Goal: Navigation & Orientation: Find specific page/section

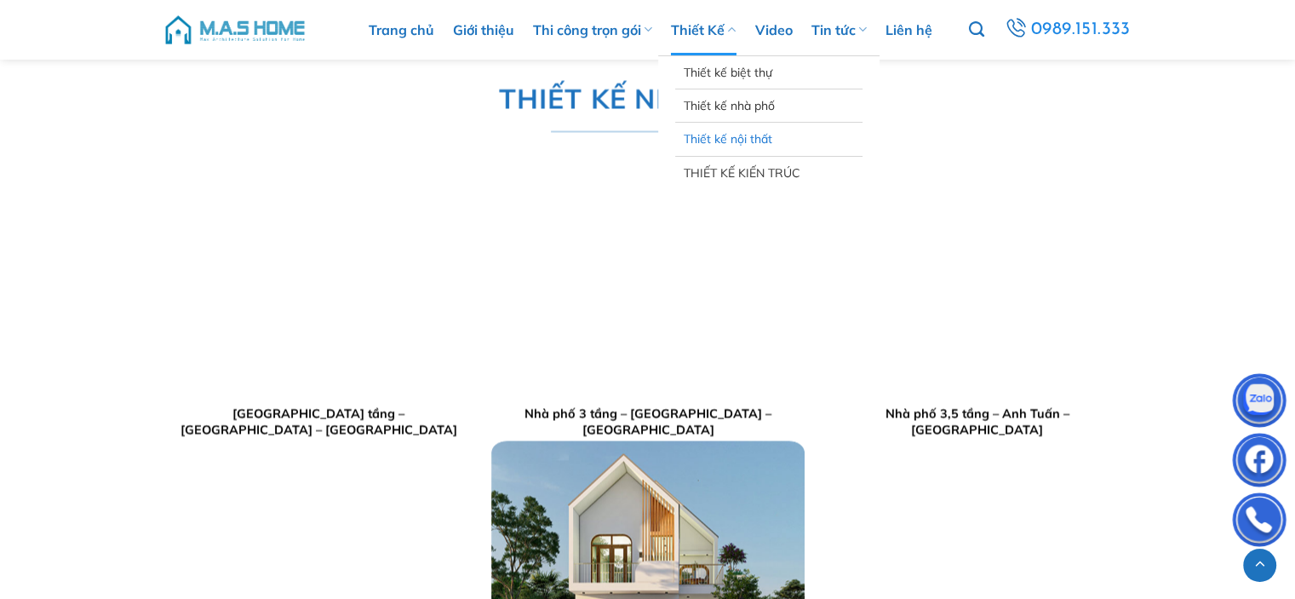
scroll to position [3149, 0]
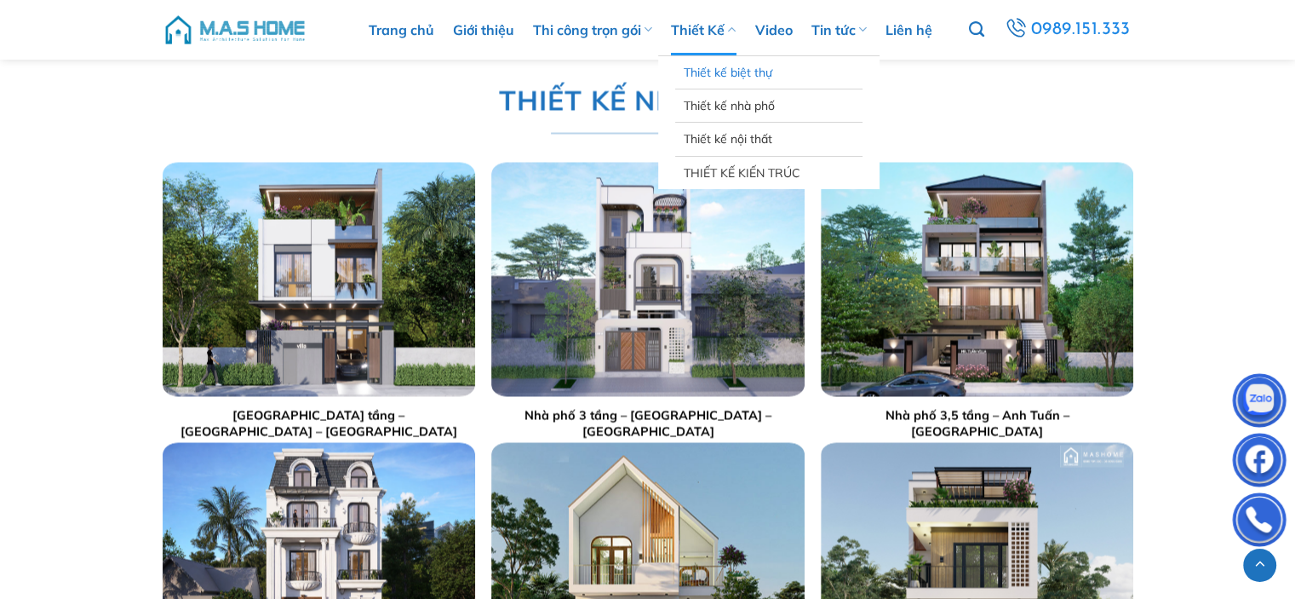
click at [733, 79] on link "Thiết kế biệt thự" at bounding box center [769, 72] width 170 height 32
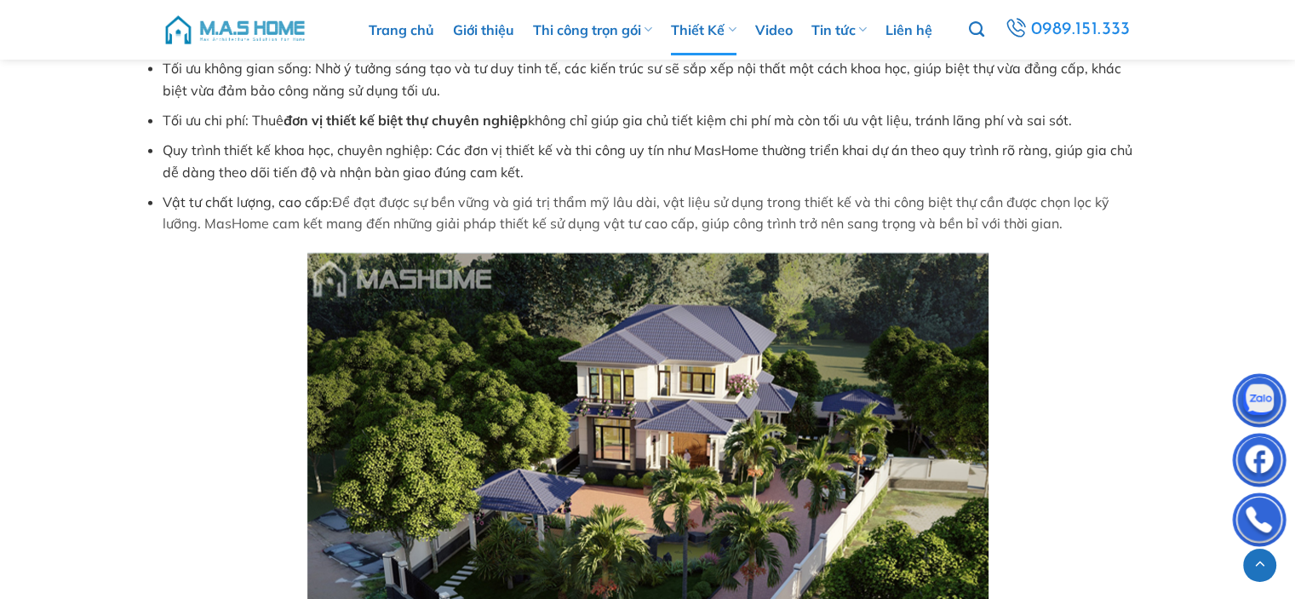
scroll to position [4002, 0]
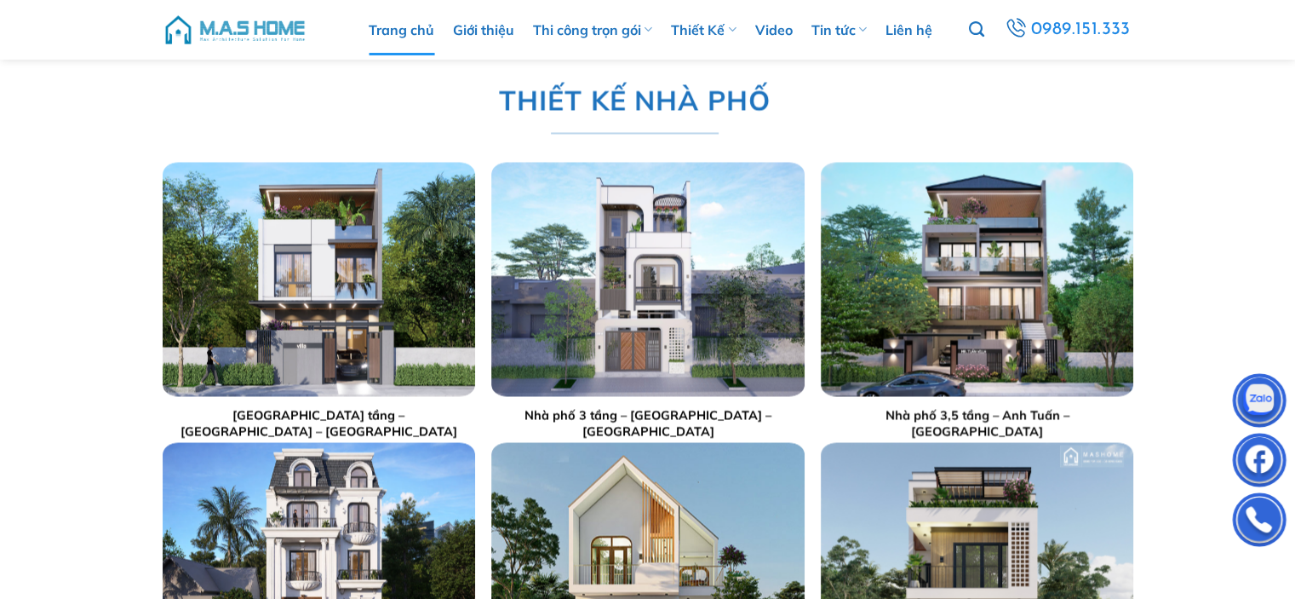
scroll to position [3065, 0]
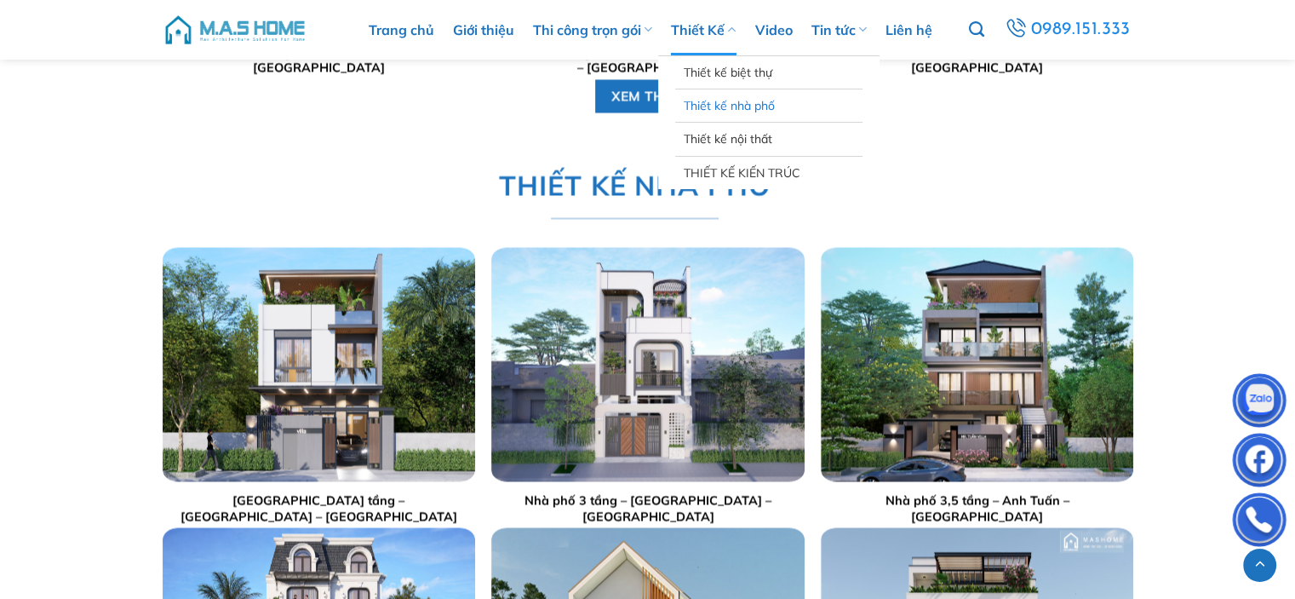
click at [736, 106] on link "Thiết kế nhà phố" at bounding box center [769, 105] width 170 height 32
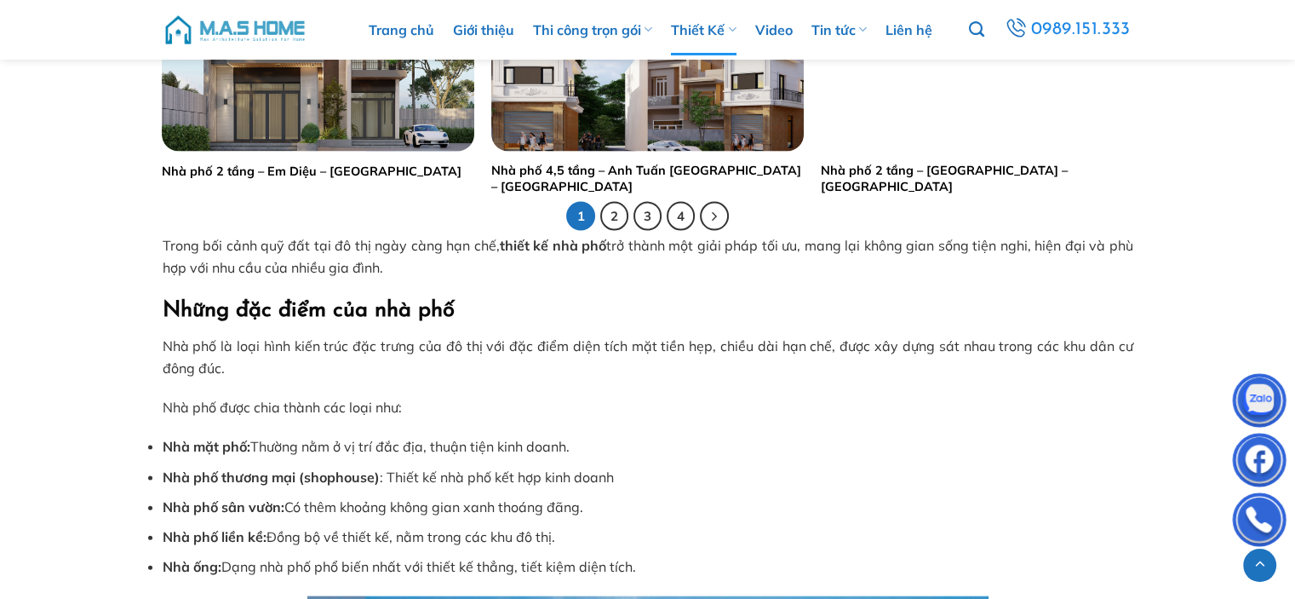
scroll to position [3576, 0]
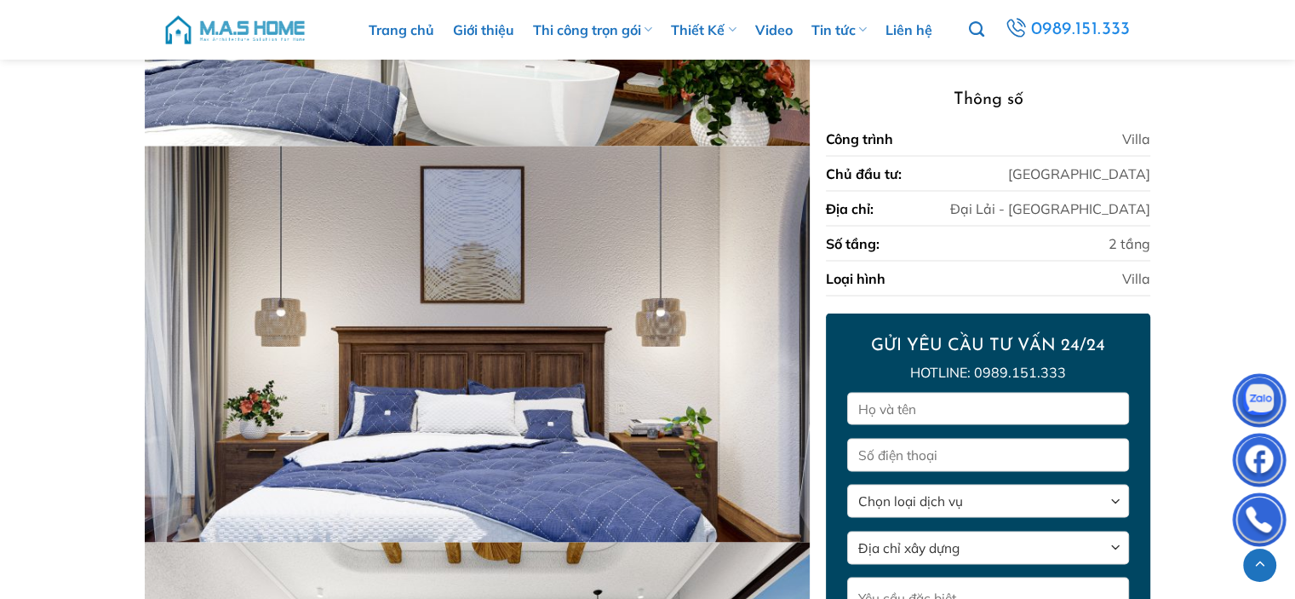
scroll to position [3121, 0]
